Goal: Navigation & Orientation: Find specific page/section

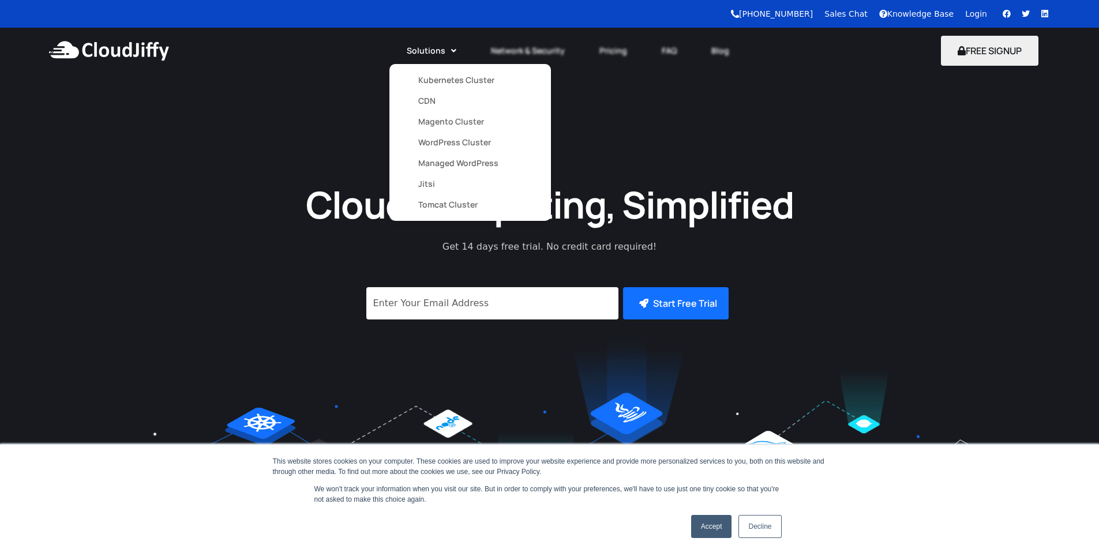
click at [427, 82] on link "Kubernetes Cluster" at bounding box center [470, 80] width 104 height 21
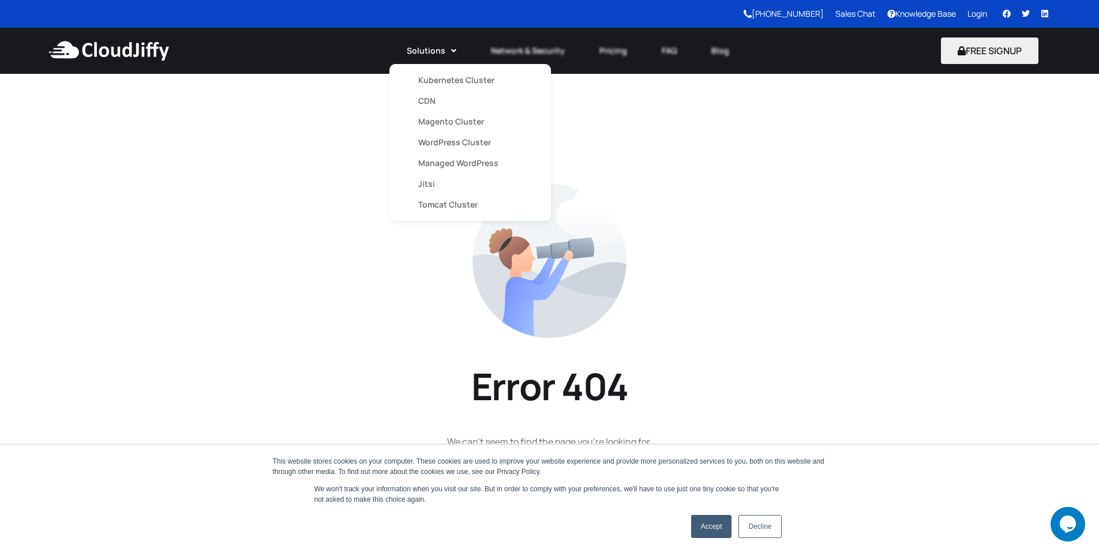
click at [442, 117] on link "Magento Cluster" at bounding box center [470, 121] width 104 height 21
click at [448, 164] on link "Managed WordPress" at bounding box center [470, 163] width 104 height 21
click at [431, 180] on link "Jitsi" at bounding box center [470, 184] width 104 height 21
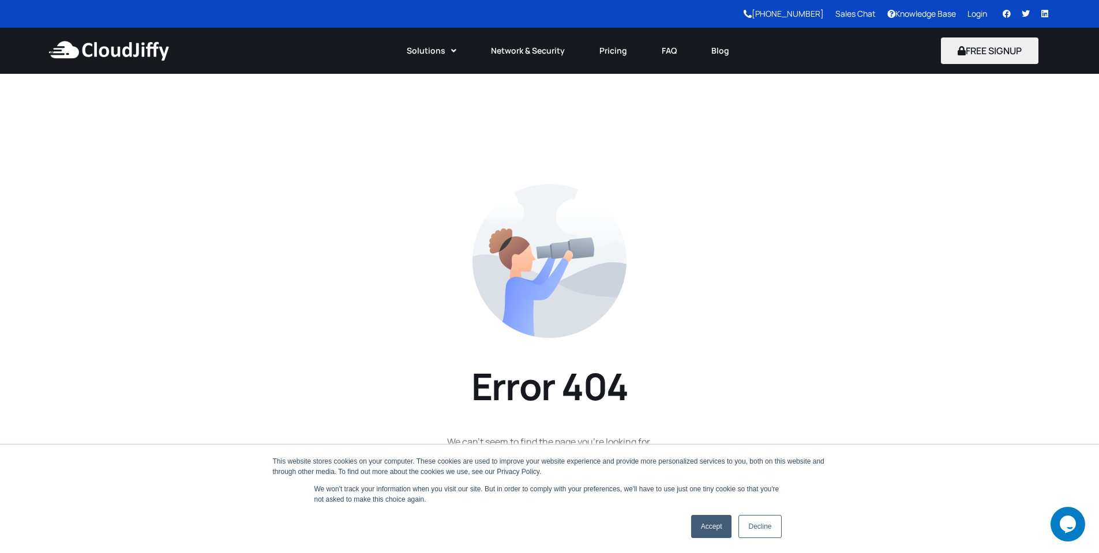
click at [328, 172] on section "Error 404 We can’t seem to find the page you’re looking for. Go back to homepage" at bounding box center [549, 340] width 1099 height 533
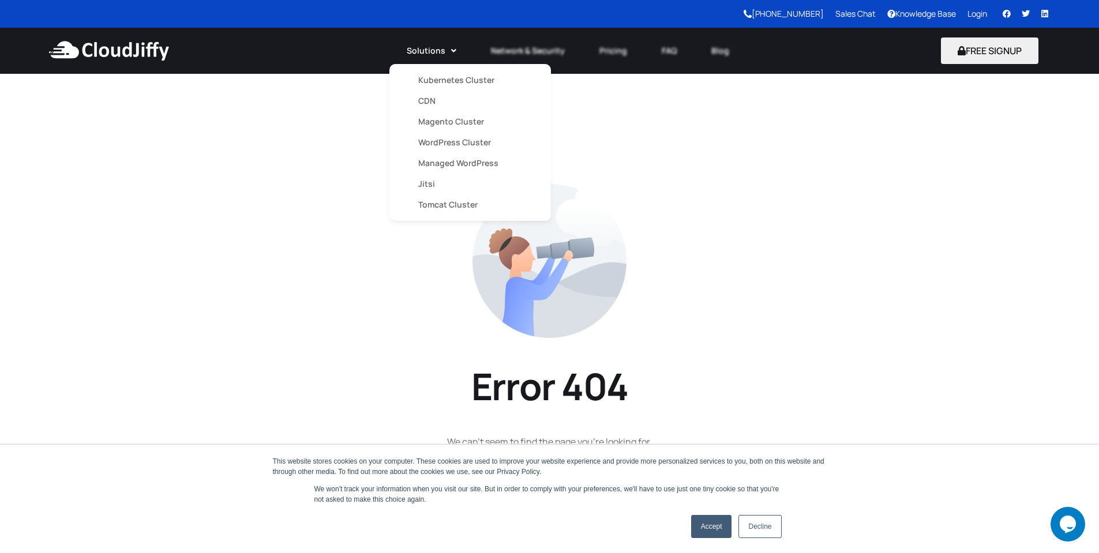
click at [452, 82] on link "Kubernetes Cluster" at bounding box center [470, 80] width 104 height 21
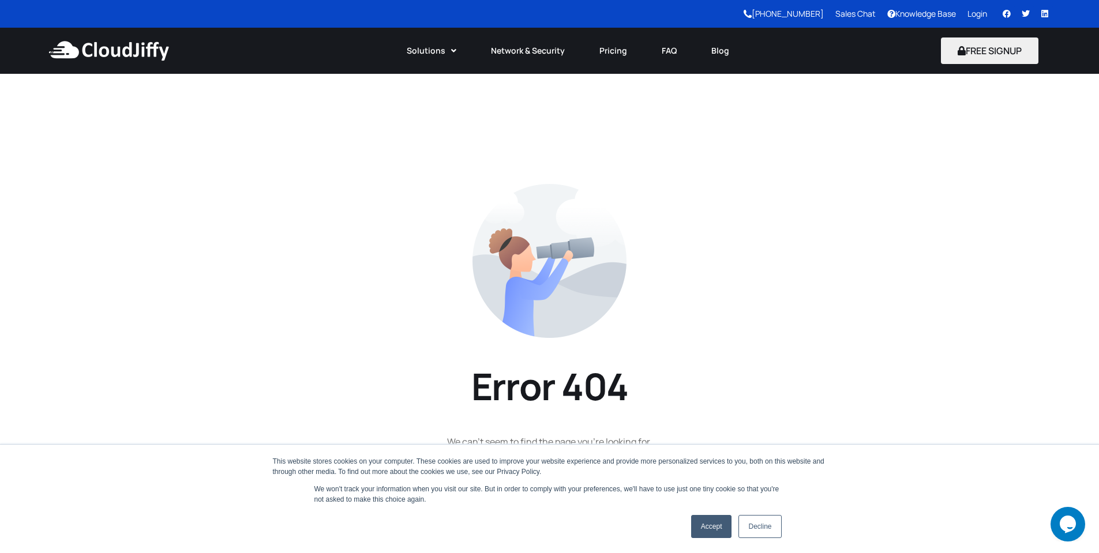
click at [333, 137] on section "Error 404 We can’t seem to find the page you’re looking for. Go back to homepage" at bounding box center [549, 340] width 1099 height 533
